Goal: Information Seeking & Learning: Find contact information

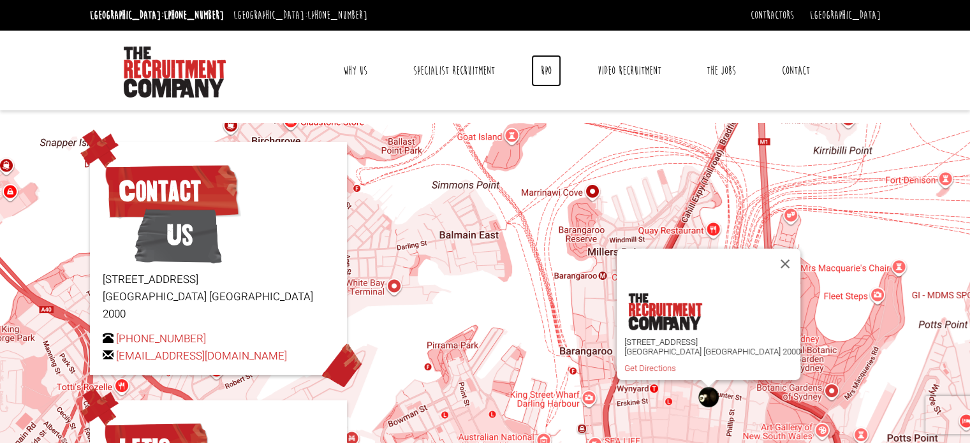
click at [540, 66] on link "RPO" at bounding box center [546, 71] width 30 height 32
click at [712, 68] on link "The Jobs" at bounding box center [721, 71] width 48 height 32
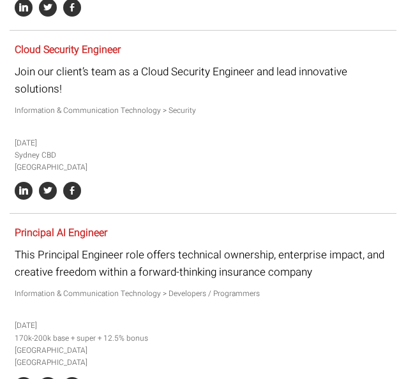
scroll to position [829, 0]
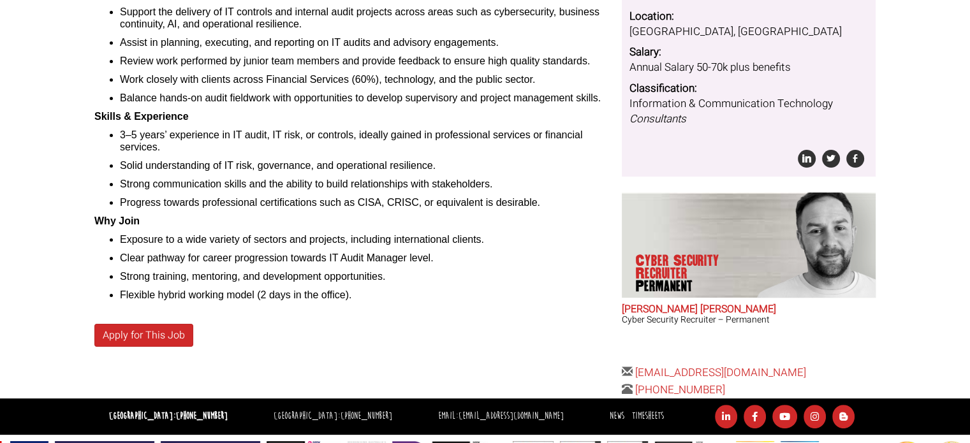
scroll to position [255, 0]
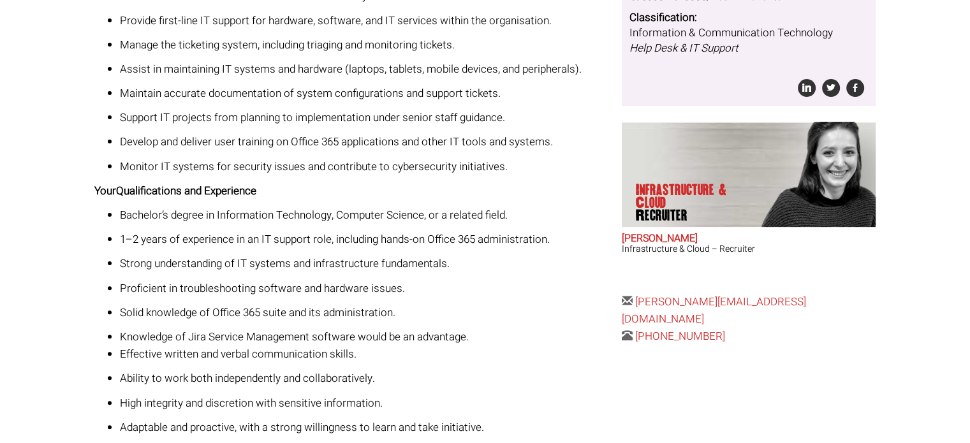
scroll to position [319, 0]
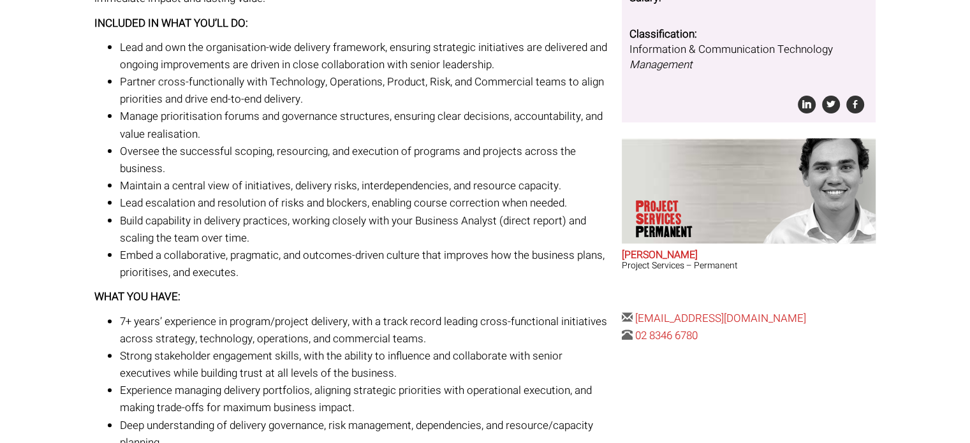
scroll to position [383, 0]
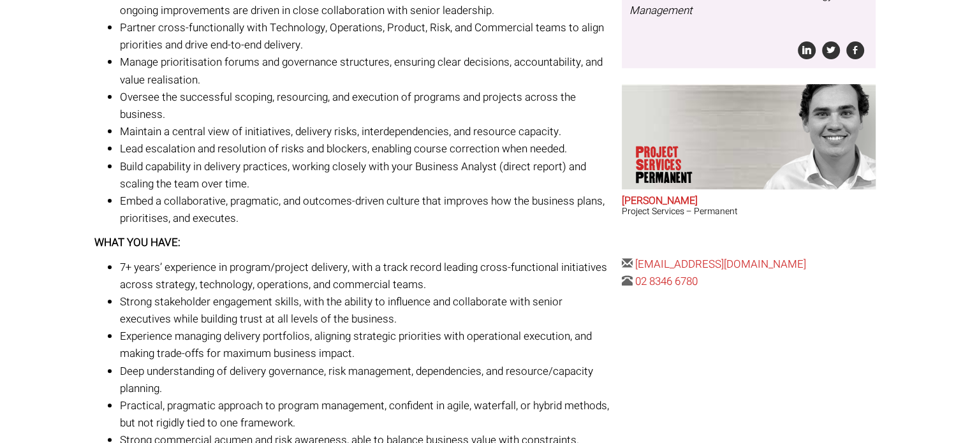
drag, startPoint x: 832, startPoint y: 268, endPoint x: 630, endPoint y: 278, distance: 201.8
click at [636, 268] on div "The Details Posted [DATE] Reference: 263128 Location: [GEOGRAPHIC_DATA], [GEOGR…" at bounding box center [748, 48] width 263 height 483
copy link "samm@therecruitmentcompany.com"
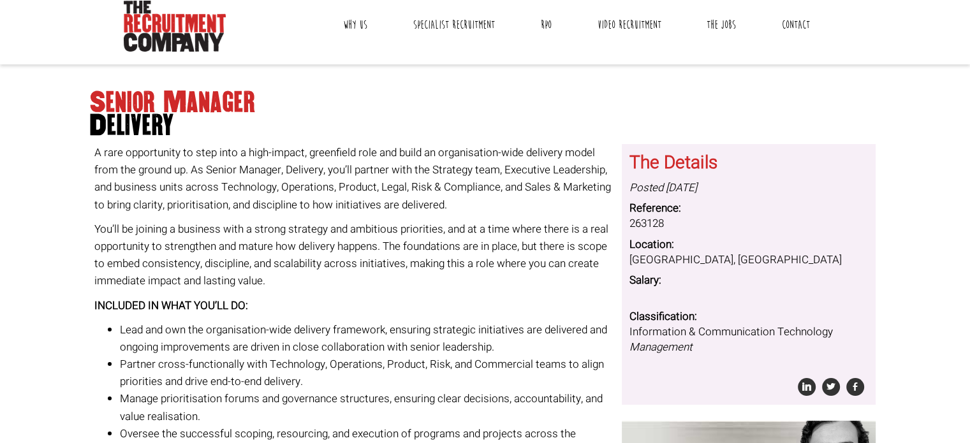
scroll to position [0, 0]
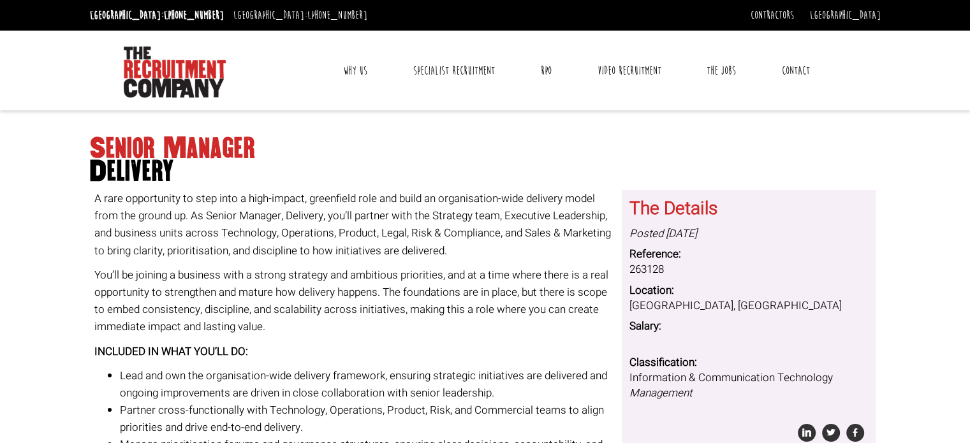
click at [800, 69] on link "Contact" at bounding box center [795, 71] width 47 height 32
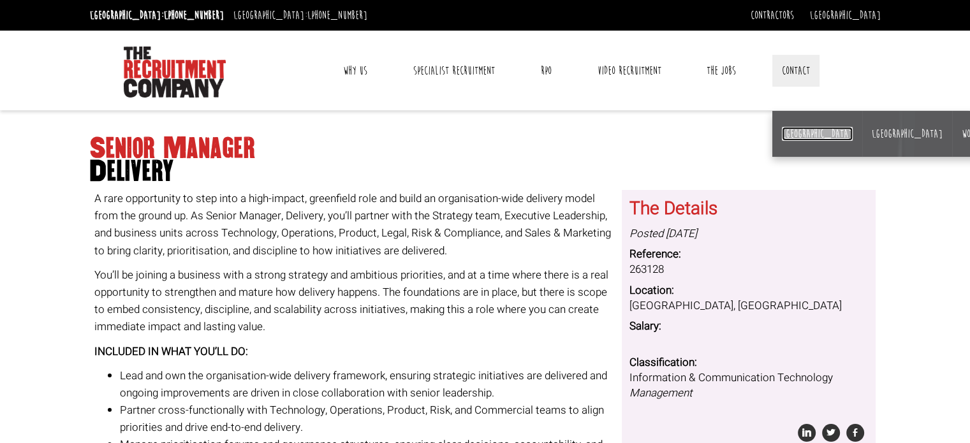
click at [791, 129] on link "[GEOGRAPHIC_DATA]" at bounding box center [817, 134] width 71 height 14
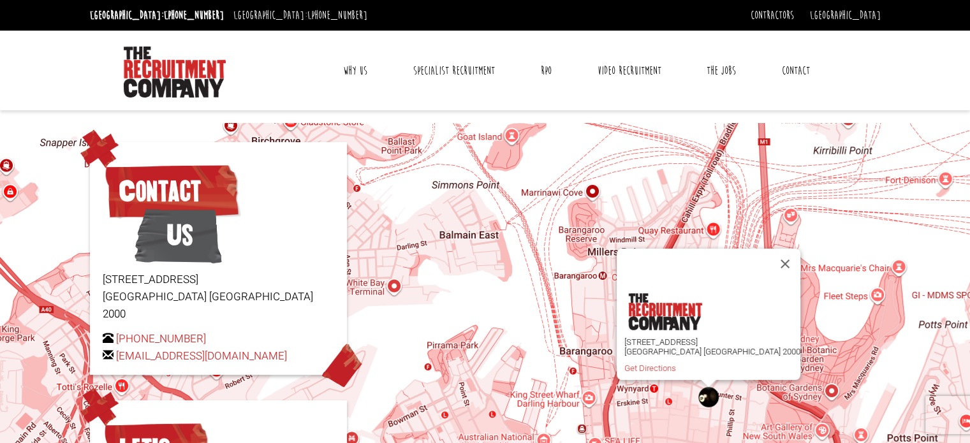
drag, startPoint x: 200, startPoint y: 321, endPoint x: 114, endPoint y: 319, distance: 85.5
click at [114, 330] on p "+61 2 8346 6700 hello@therecruitmentcompany.com" at bounding box center [219, 347] width 232 height 34
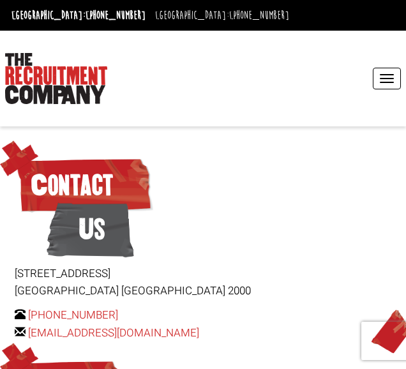
click at [43, 116] on div "Toggle navigation Why Us Reviews Awards Why contract through us? News & Blog Sp…" at bounding box center [203, 79] width 406 height 96
drag, startPoint x: 102, startPoint y: 313, endPoint x: 26, endPoint y: 314, distance: 76.6
click at [26, 314] on p "+61 2 8346 6700 hello@therecruitmentcompany.com" at bounding box center [203, 323] width 377 height 34
copy p "[PHONE_NUMBER]"
click at [148, 304] on div "Level 15, 1 Castlereagh Street Sydney NSW 2000 +61 2 8346 6700 hello@therecruit…" at bounding box center [203, 303] width 377 height 77
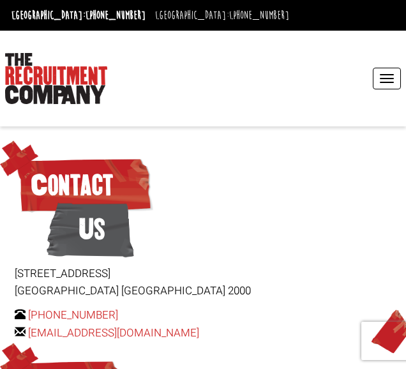
click at [163, 110] on div at bounding box center [101, 78] width 193 height 70
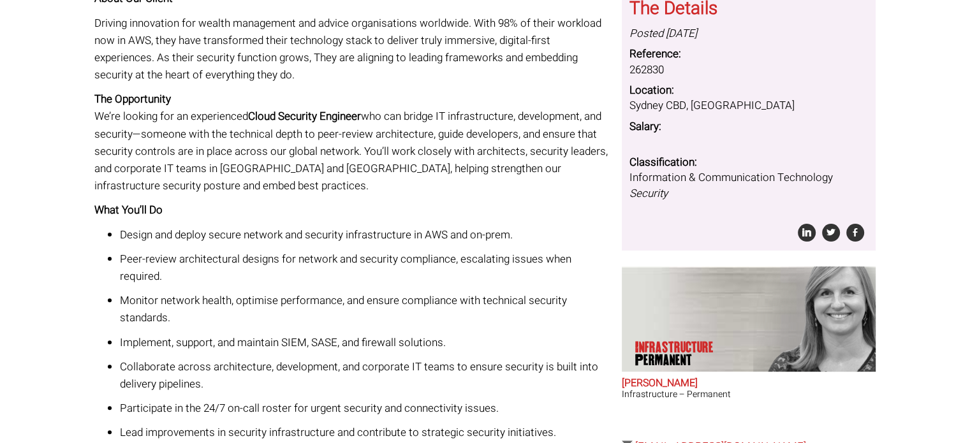
scroll to position [319, 0]
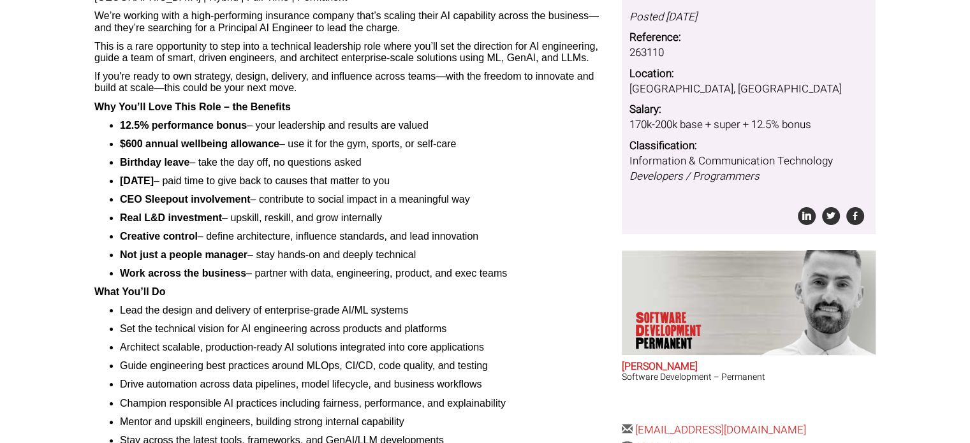
scroll to position [191, 0]
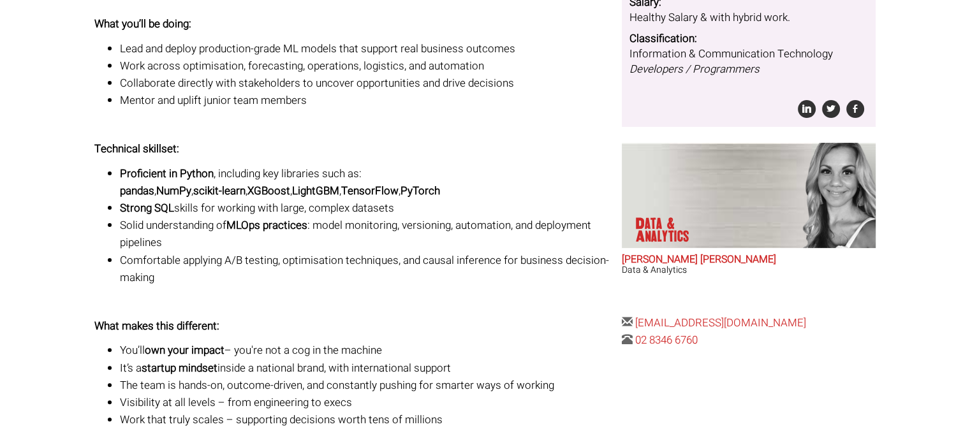
scroll to position [319, 0]
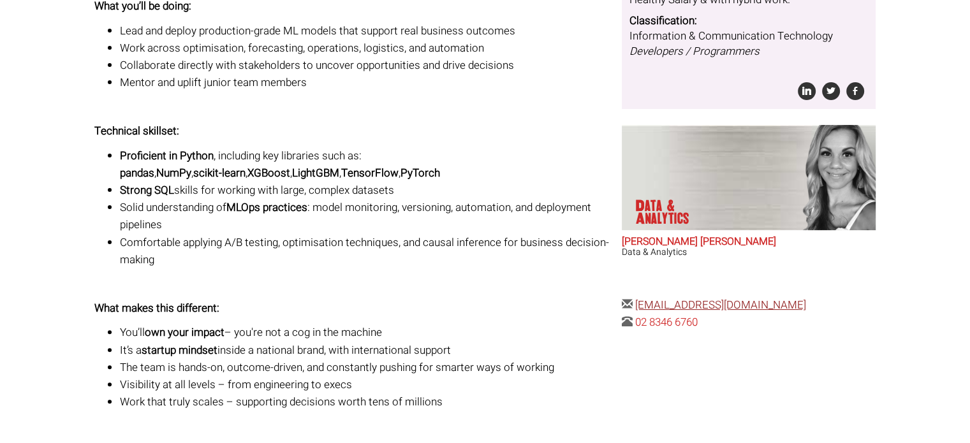
drag, startPoint x: 809, startPoint y: 309, endPoint x: 635, endPoint y: 306, distance: 174.2
click at [635, 306] on div "The Details Posted 6 days ago Reference: 263171 Location: Parramatta, New South…" at bounding box center [748, 89] width 263 height 483
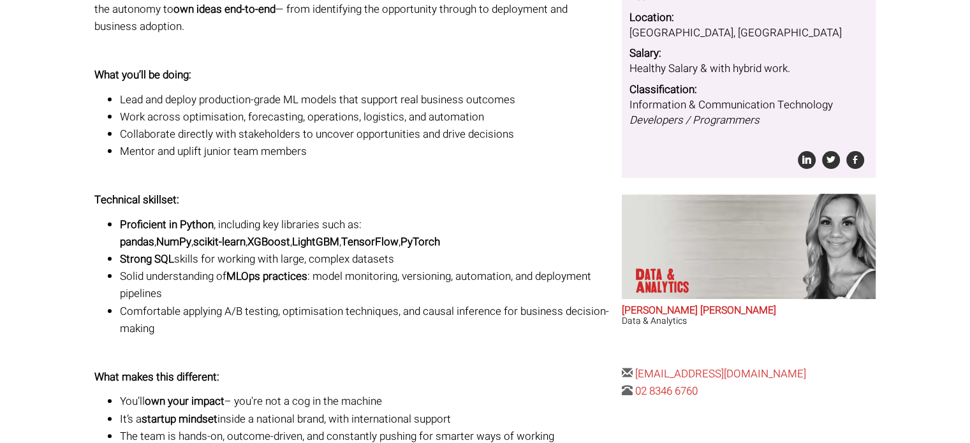
scroll to position [255, 0]
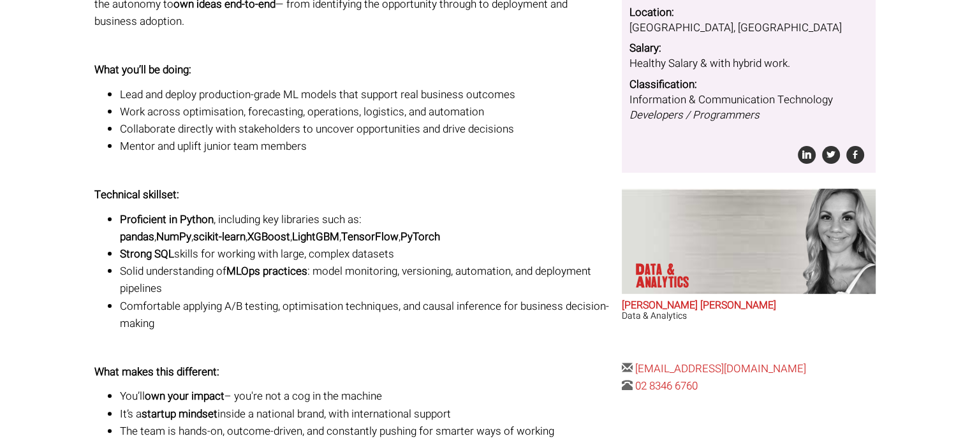
copy link "amj@therecruitmentcompany.com"
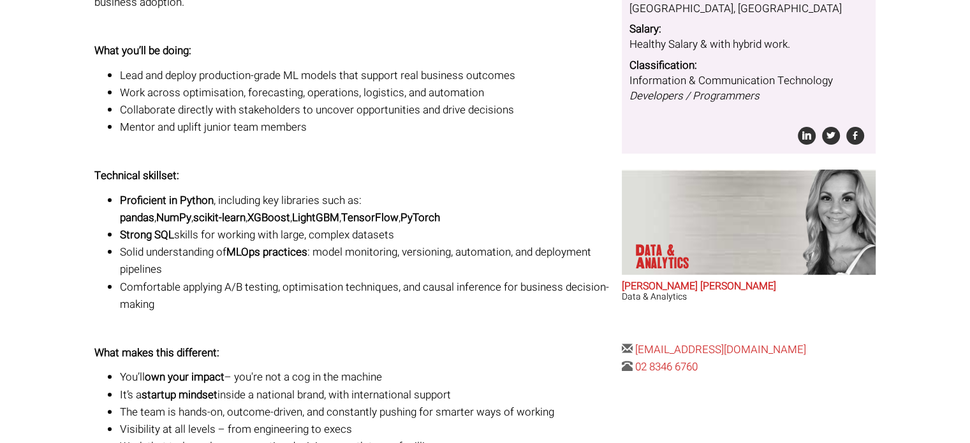
scroll to position [319, 0]
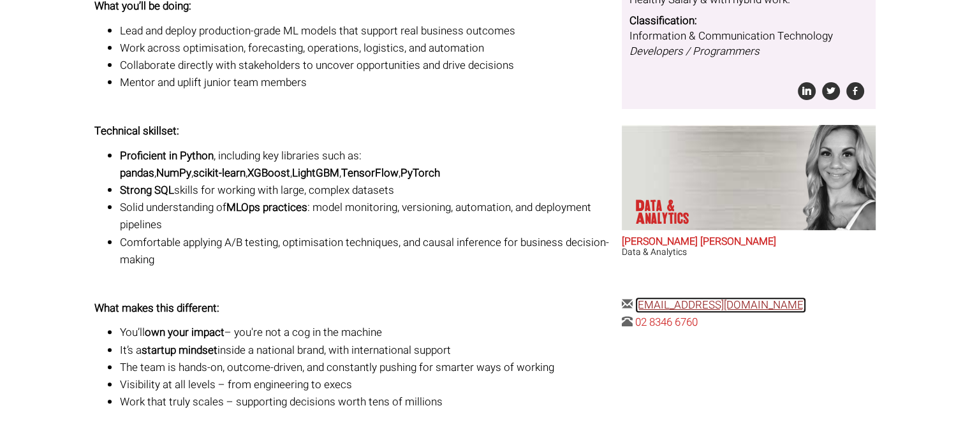
copy link "amj@therecruitmentcompany.com"
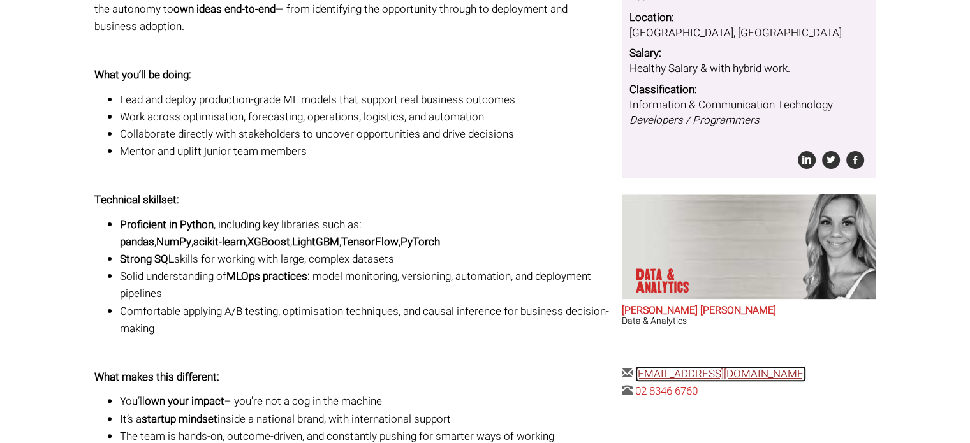
scroll to position [255, 0]
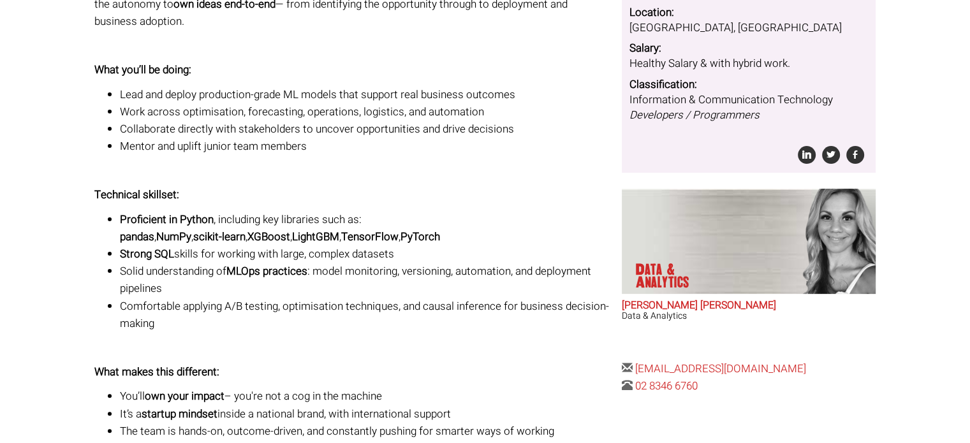
click at [769, 418] on div "Senior Data Scientist Stable, growing FMCG client is looking to bring on a Seni…" at bounding box center [485, 303] width 801 height 871
click at [784, 416] on div "Senior Data Scientist Stable, growing FMCG client is looking to bring on a Seni…" at bounding box center [485, 303] width 801 height 871
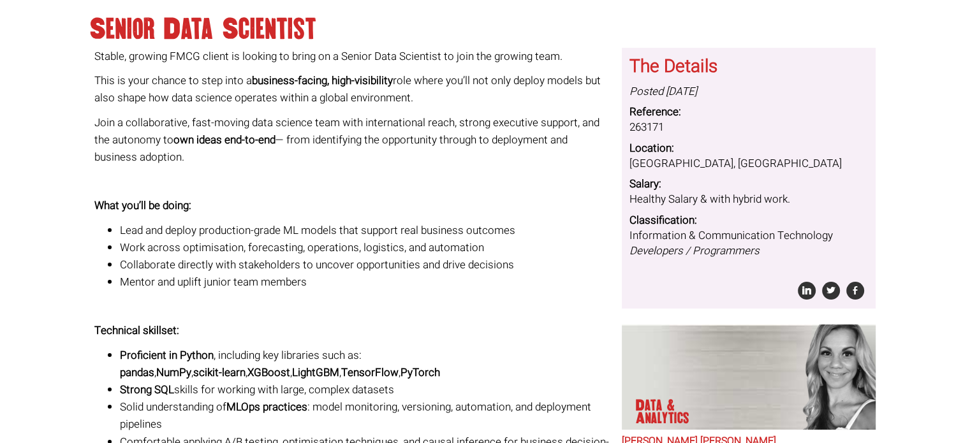
scroll to position [0, 0]
